Goal: Check status: Check status

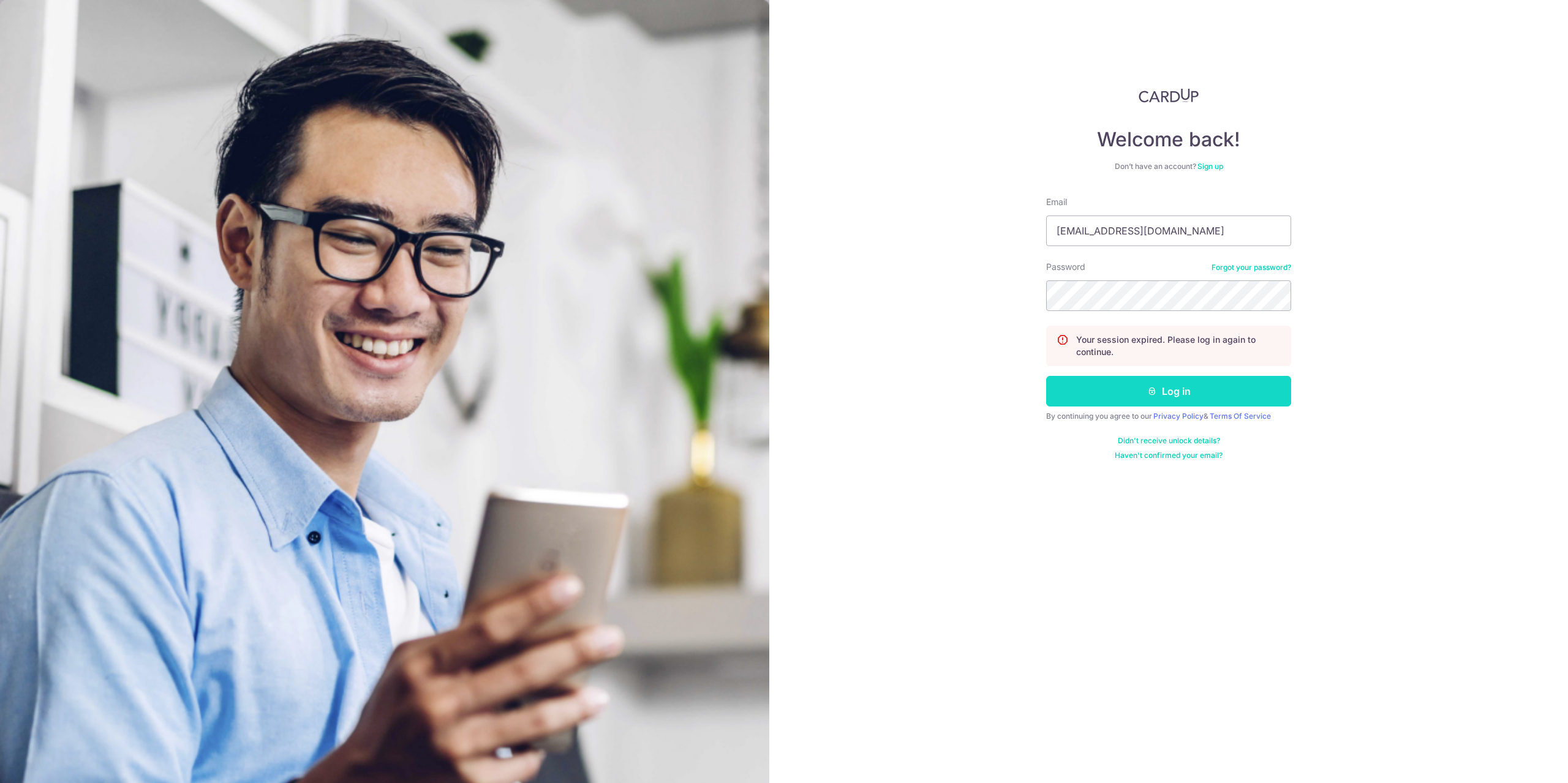
click at [1107, 395] on button "Log in" at bounding box center [1168, 392] width 245 height 31
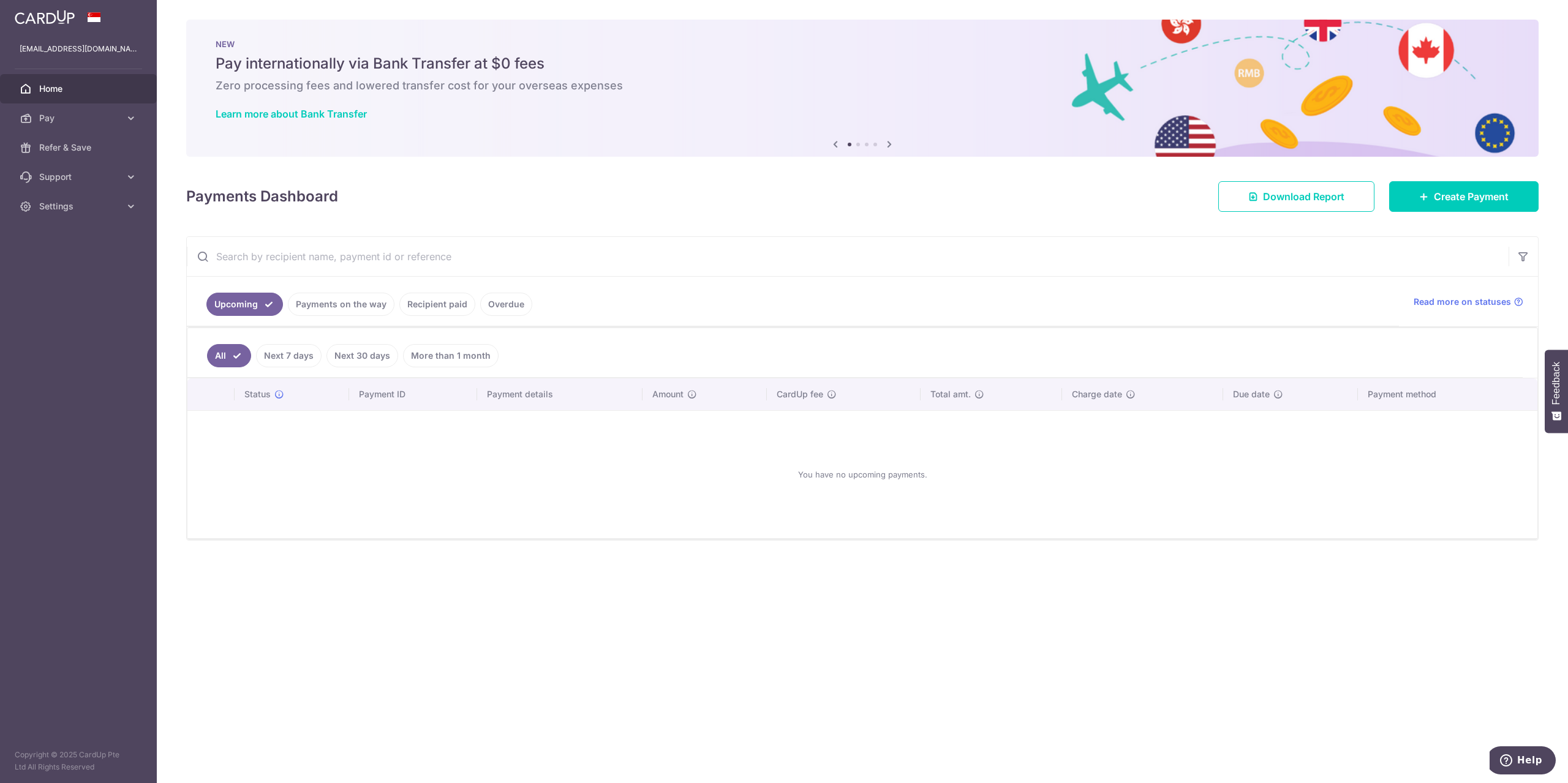
click at [440, 299] on link "Recipient paid" at bounding box center [437, 304] width 76 height 23
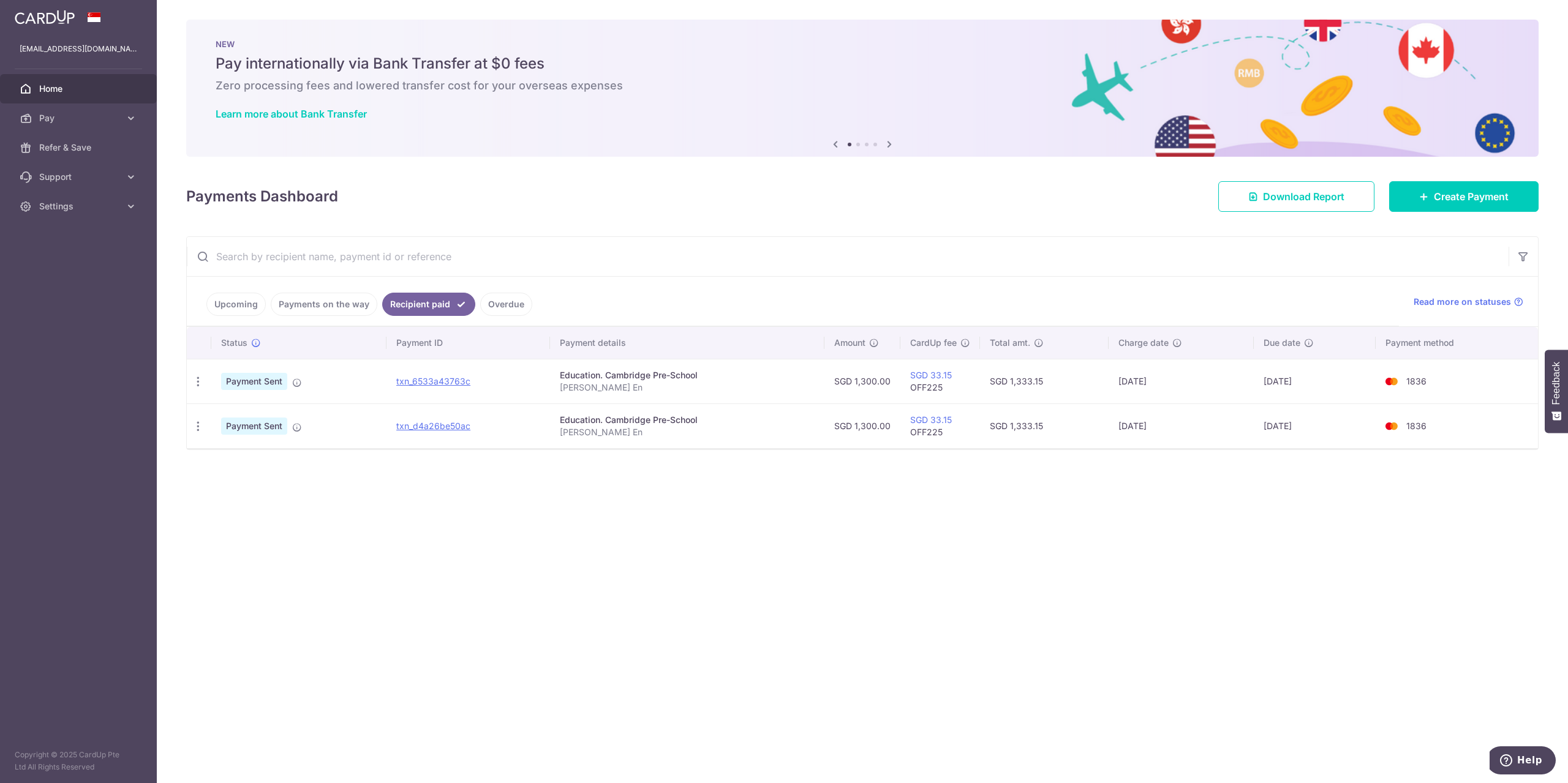
click at [306, 293] on link "Payments on the way" at bounding box center [324, 304] width 107 height 23
